Goal: Task Accomplishment & Management: Manage account settings

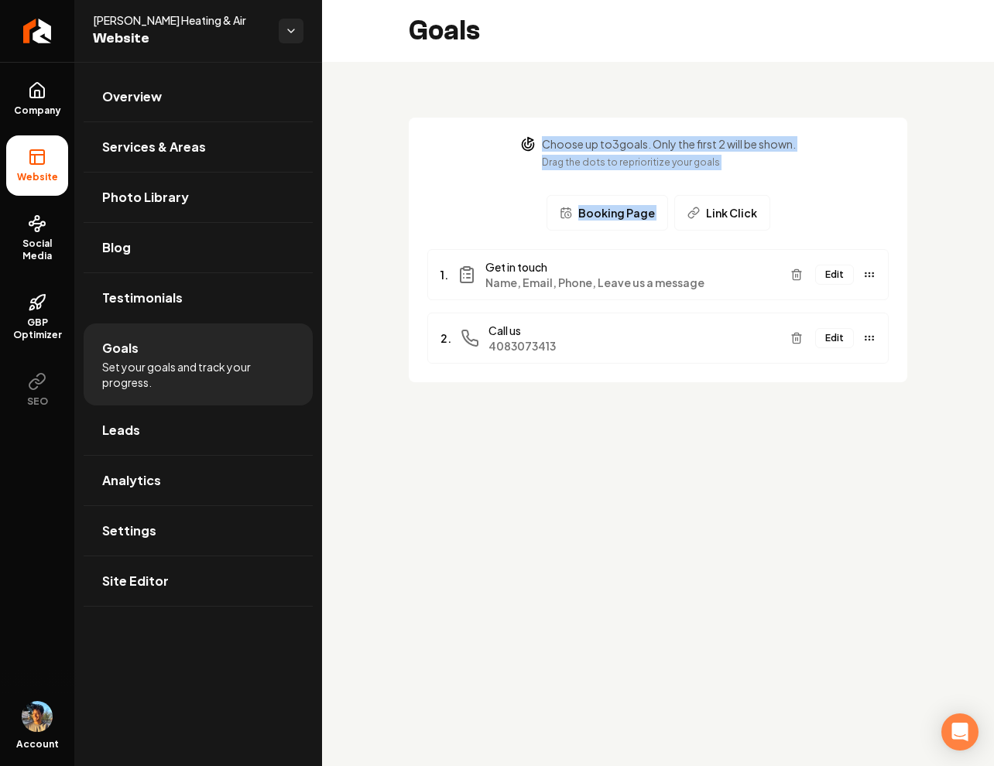
drag, startPoint x: 529, startPoint y: 139, endPoint x: 752, endPoint y: 182, distance: 226.9
click at [751, 182] on div "Choose up to 3 goals. Only the first 2 will be shown. Drag the dots to repriori…" at bounding box center [657, 183] width 461 height 94
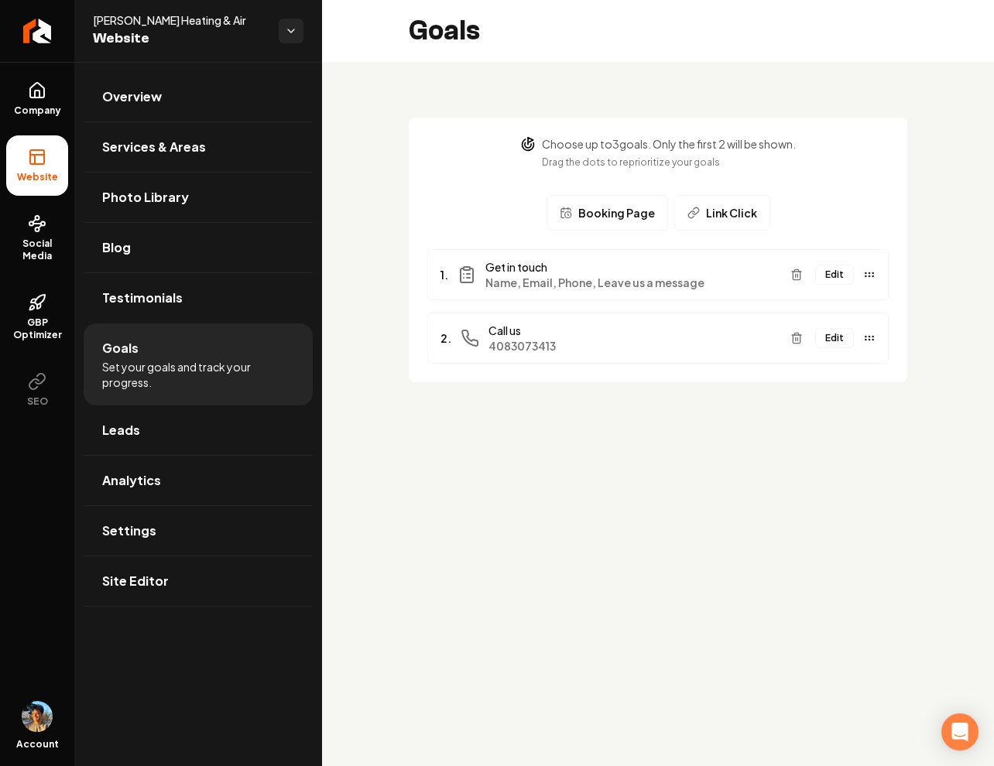
click at [736, 160] on p "Drag the dots to reprioritize your goals" at bounding box center [669, 162] width 254 height 15
drag, startPoint x: 669, startPoint y: 160, endPoint x: 539, endPoint y: 147, distance: 130.7
click at [539, 147] on div "Choose up to 3 goals. Only the first 2 will be shown. Drag the dots to repriori…" at bounding box center [657, 153] width 275 height 34
click at [580, 147] on p "Choose up to 3 goals. Only the first 2 will be shown." at bounding box center [669, 143] width 254 height 15
